Goal: Task Accomplishment & Management: Manage account settings

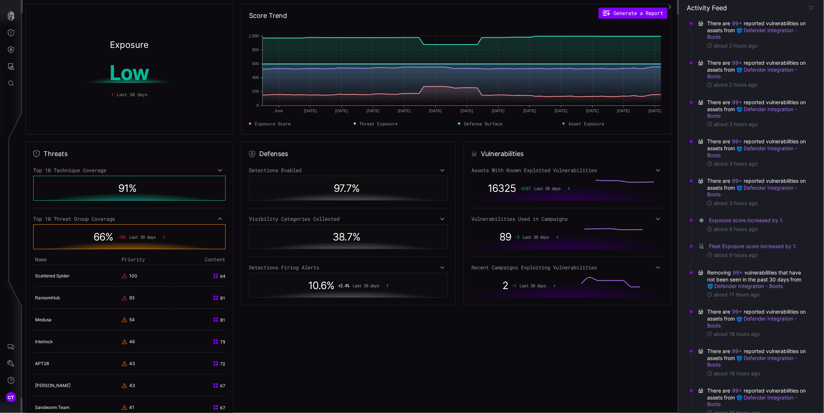
scroll to position [122, 0]
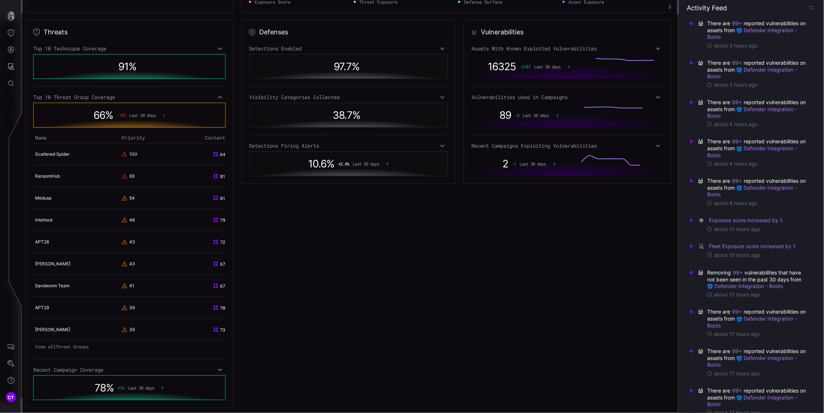
click at [793, 191] on div "There are 99+ reported vulnerabilities on assets from Defender Integration - Bo…" at bounding box center [753, 191] width 120 height 39
click at [11, 394] on span "CT" at bounding box center [11, 397] width 7 height 8
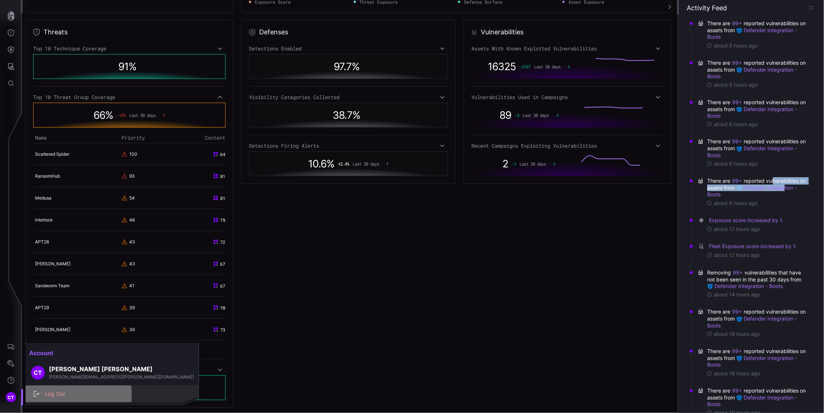
click at [56, 395] on div "Log Out" at bounding box center [116, 393] width 150 height 9
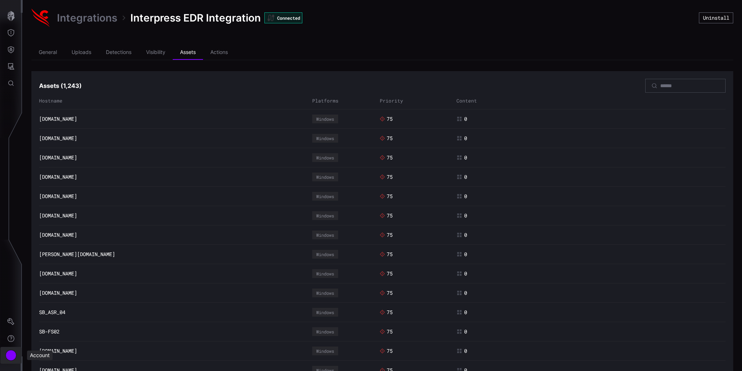
click at [11, 357] on div "Account" at bounding box center [10, 355] width 11 height 11
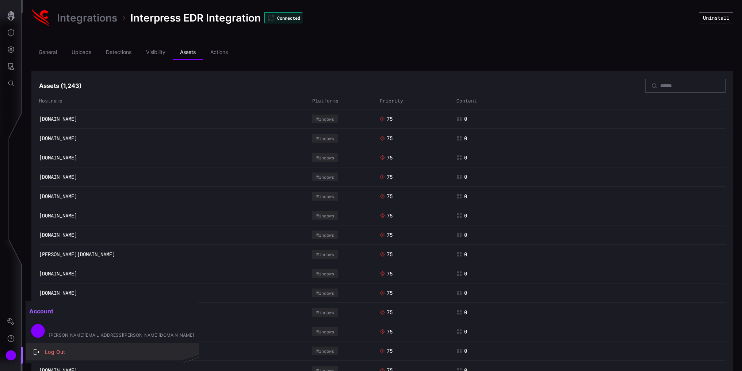
click at [58, 356] on div "Log Out" at bounding box center [116, 352] width 150 height 9
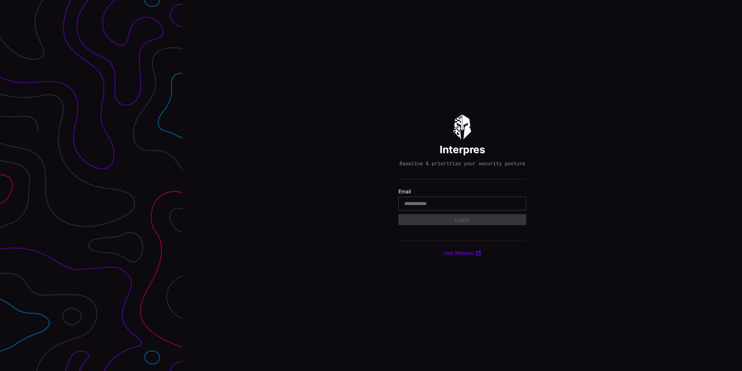
click at [442, 205] on input "email" at bounding box center [462, 204] width 116 height 7
type input "**********"
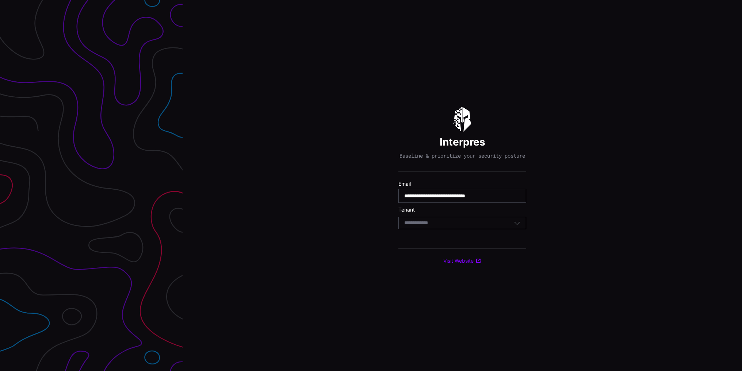
click at [450, 226] on div "Select Tenant" at bounding box center [459, 223] width 110 height 7
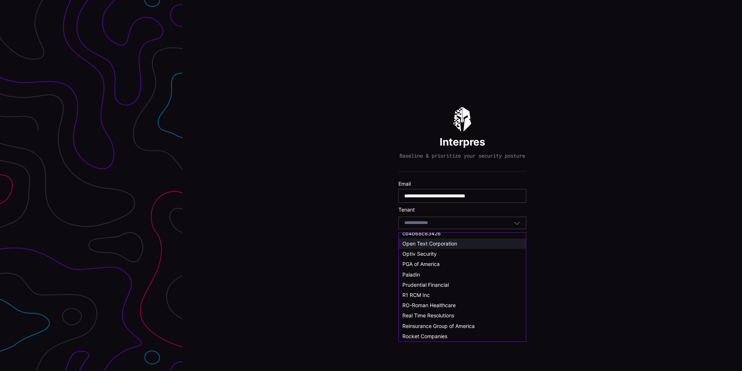
scroll to position [365, 0]
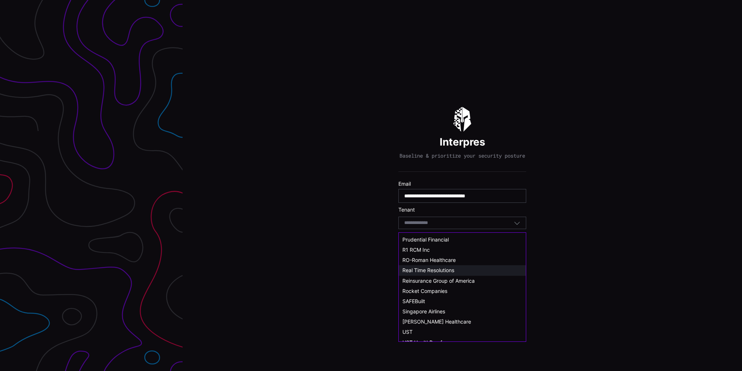
click at [424, 271] on span "Real Time Resolutions" at bounding box center [428, 270] width 52 height 6
